Goal: Find specific page/section: Find specific page/section

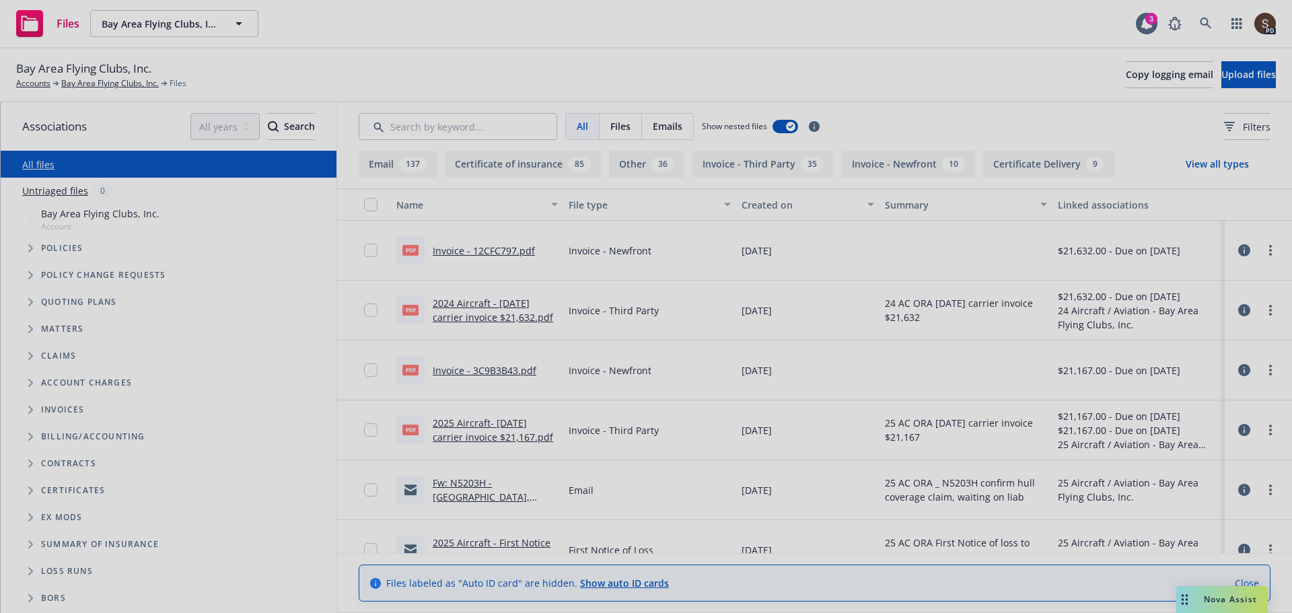
click at [1214, 16] on div at bounding box center [646, 306] width 1292 height 613
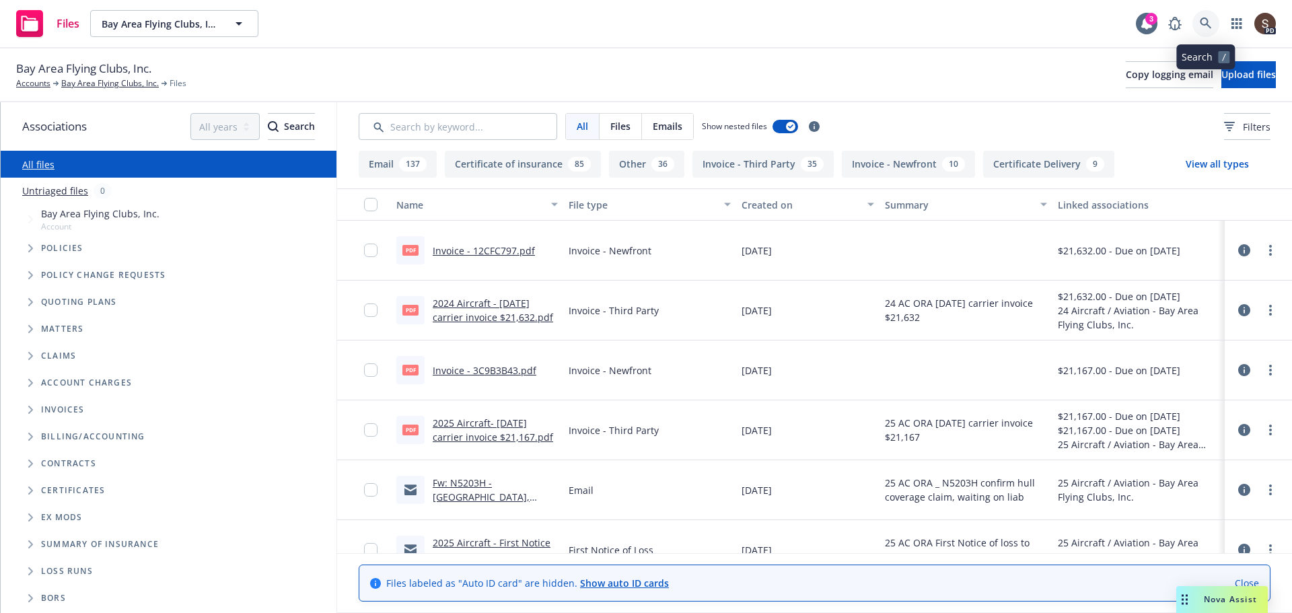
click at [1208, 29] on icon at bounding box center [1206, 24] width 12 height 12
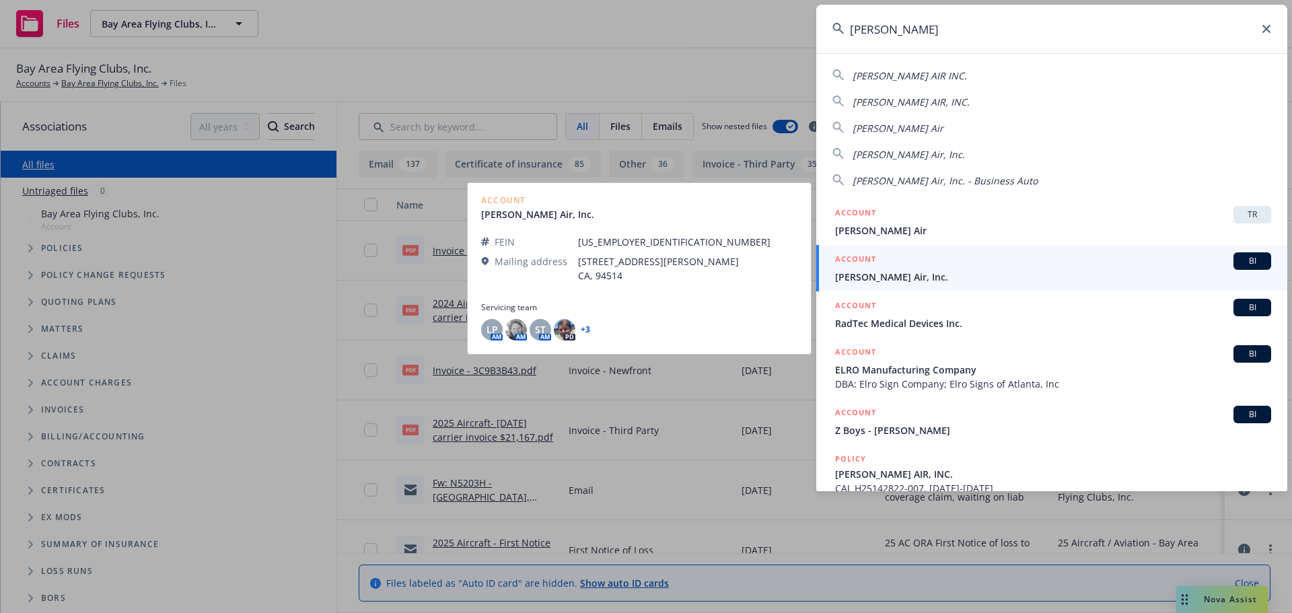
type input "[PERSON_NAME]"
click at [866, 267] on h5 "ACCOUNT" at bounding box center [855, 260] width 41 height 16
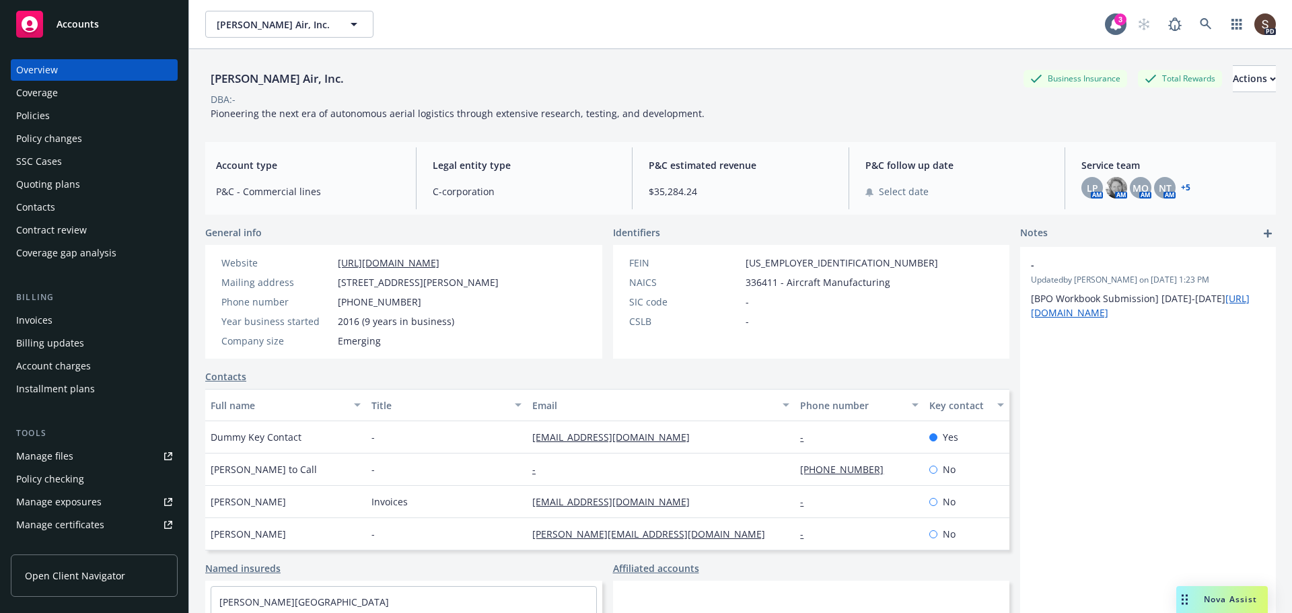
click at [36, 113] on div "Policies" at bounding box center [33, 116] width 34 height 22
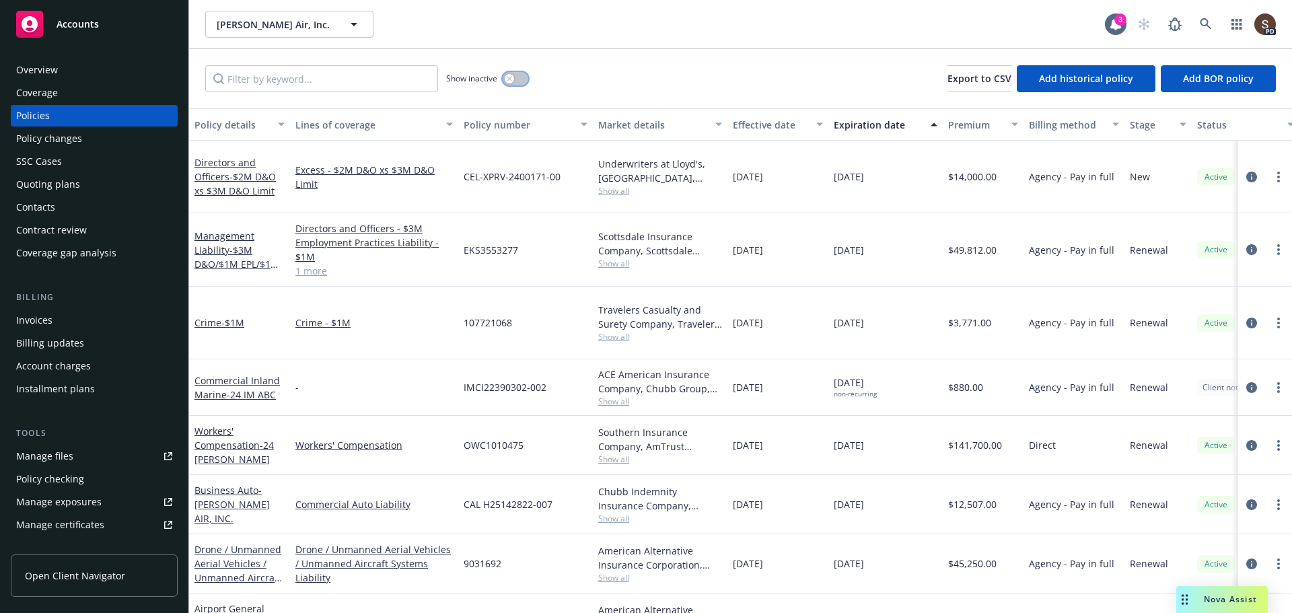
click at [518, 81] on button "button" at bounding box center [516, 78] width 26 height 13
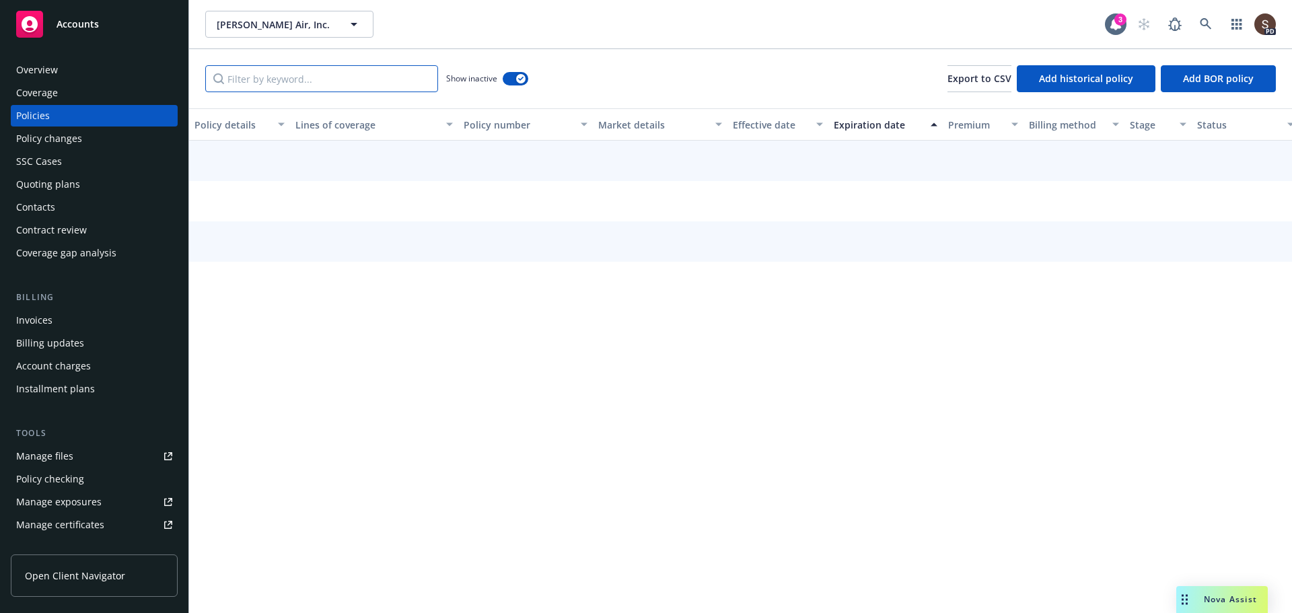
click at [377, 71] on input "Filter by keyword..." at bounding box center [321, 78] width 233 height 27
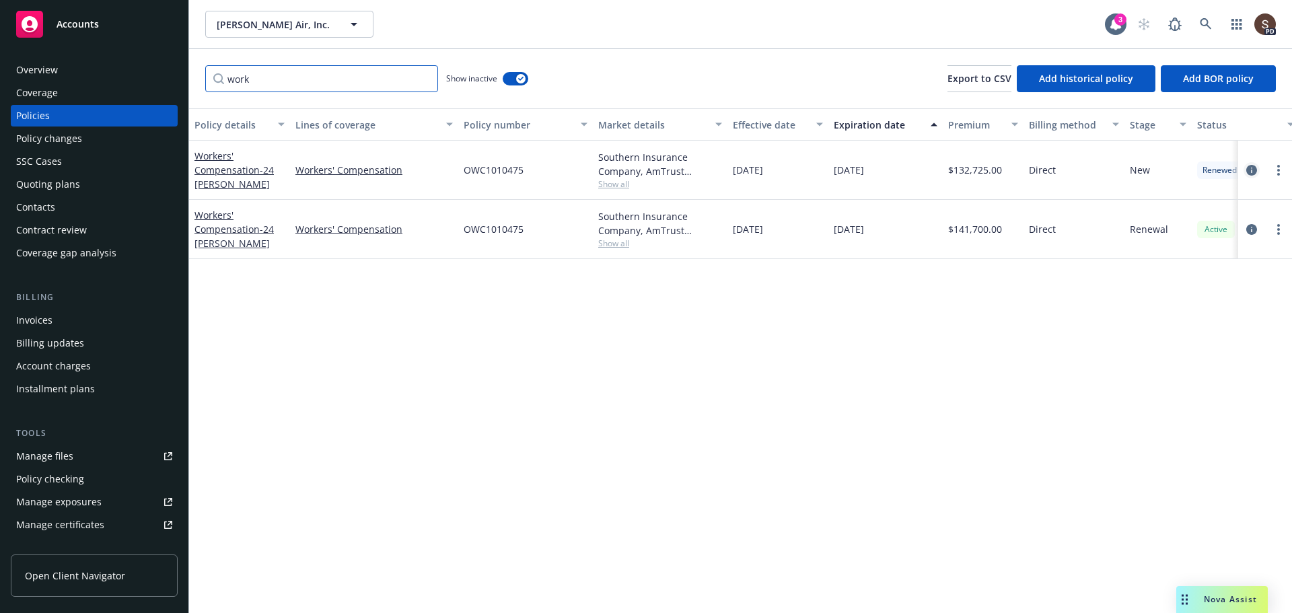
type input "work"
click at [1249, 169] on icon "circleInformation" at bounding box center [1252, 170] width 11 height 11
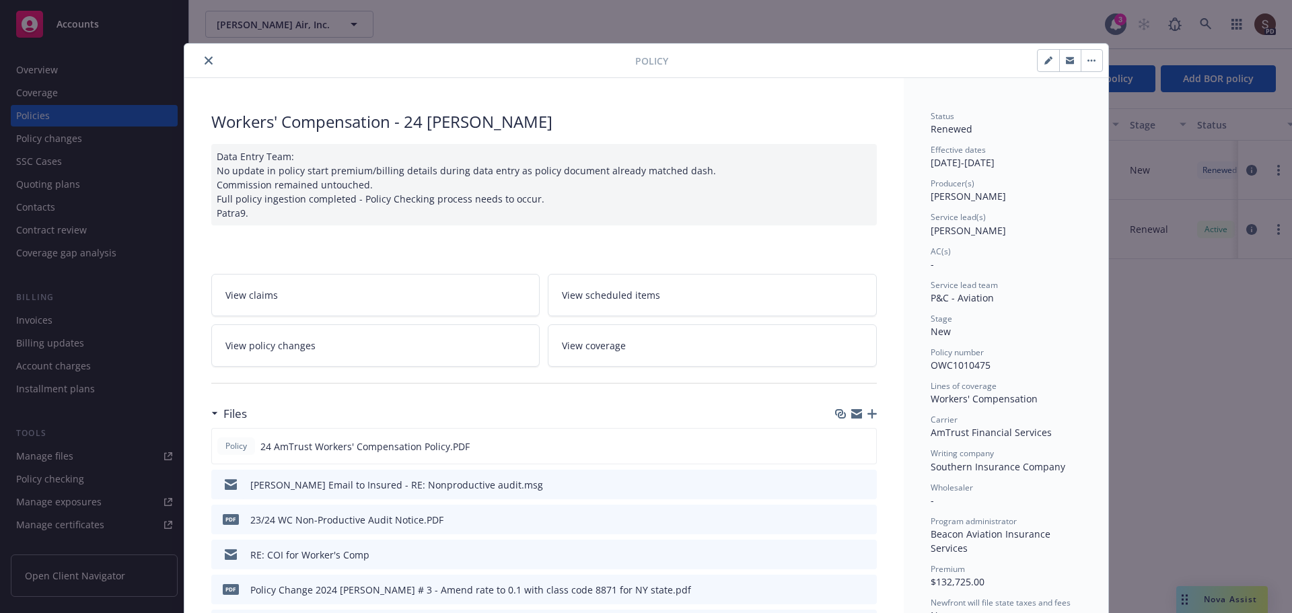
click at [329, 367] on link "View policy changes" at bounding box center [375, 345] width 329 height 42
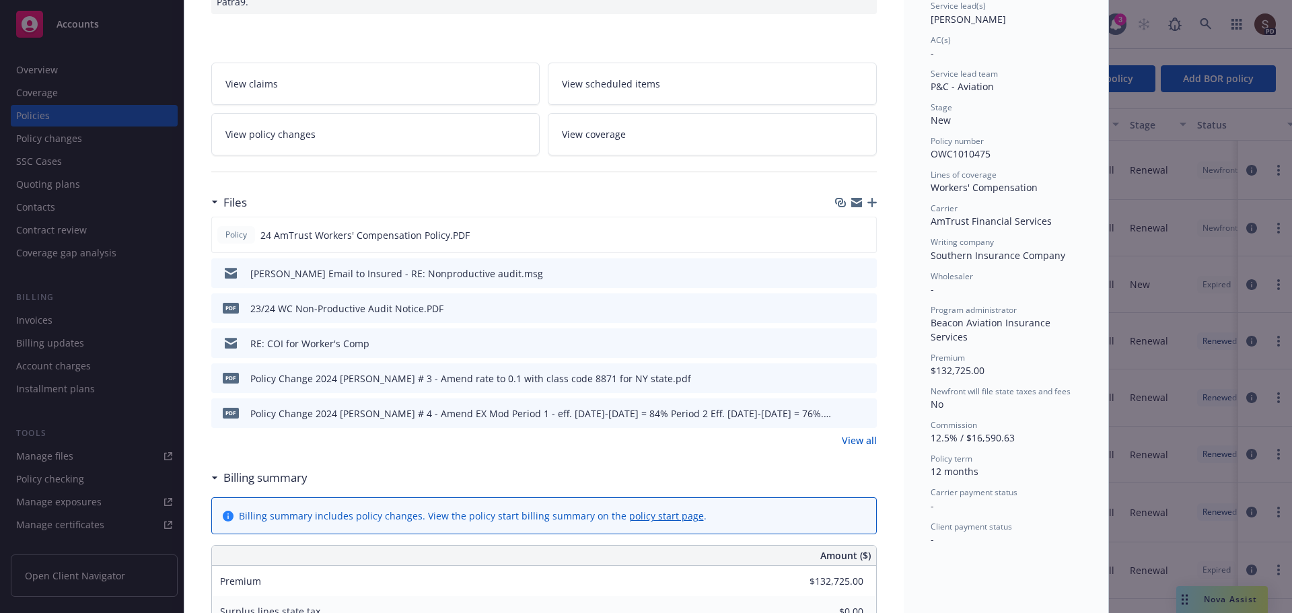
scroll to position [108, 0]
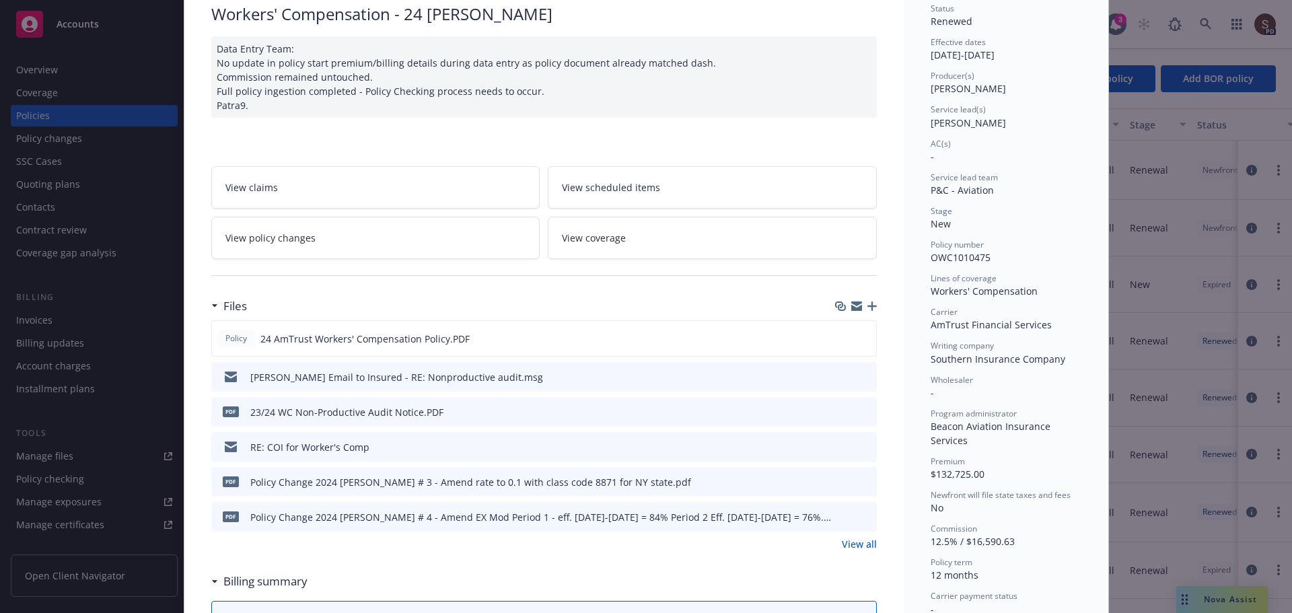
click at [438, 250] on link "View policy changes" at bounding box center [375, 238] width 329 height 42
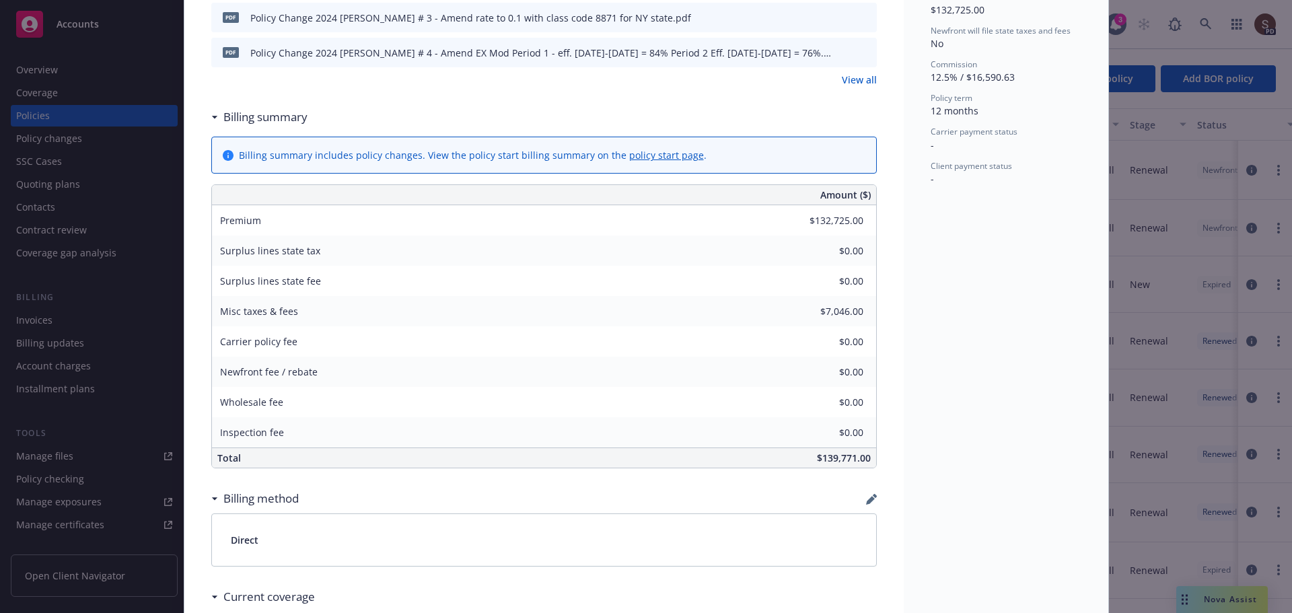
scroll to position [512, 0]
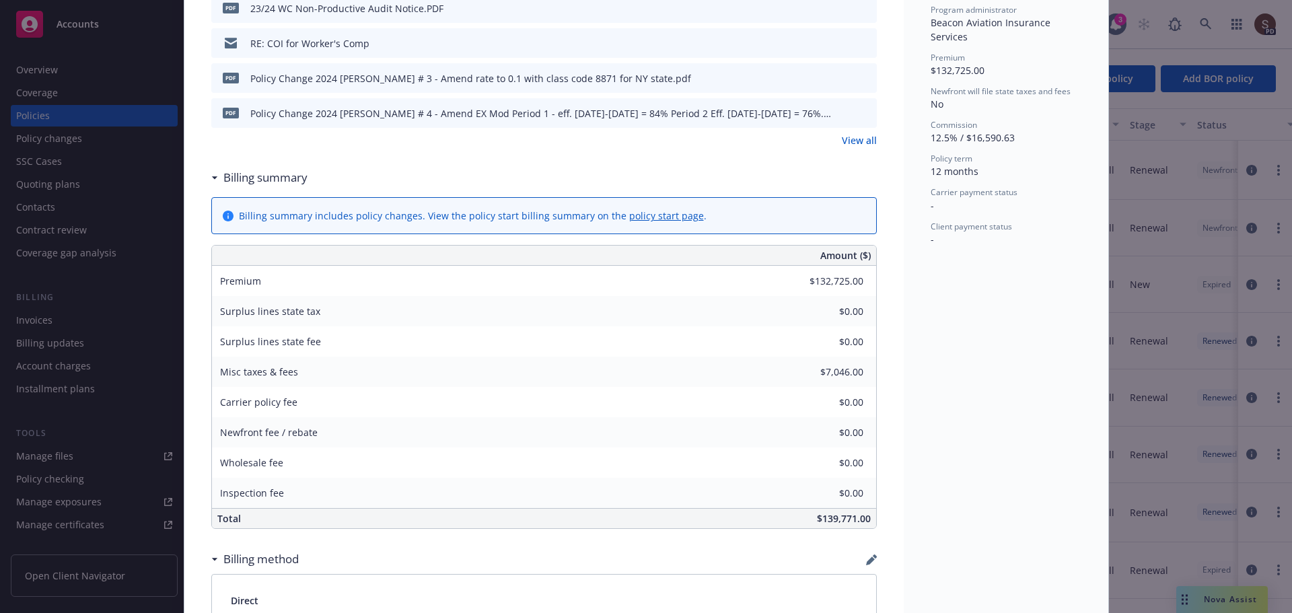
click at [851, 147] on link "View all" at bounding box center [859, 140] width 35 height 14
